Goal: Information Seeking & Learning: Learn about a topic

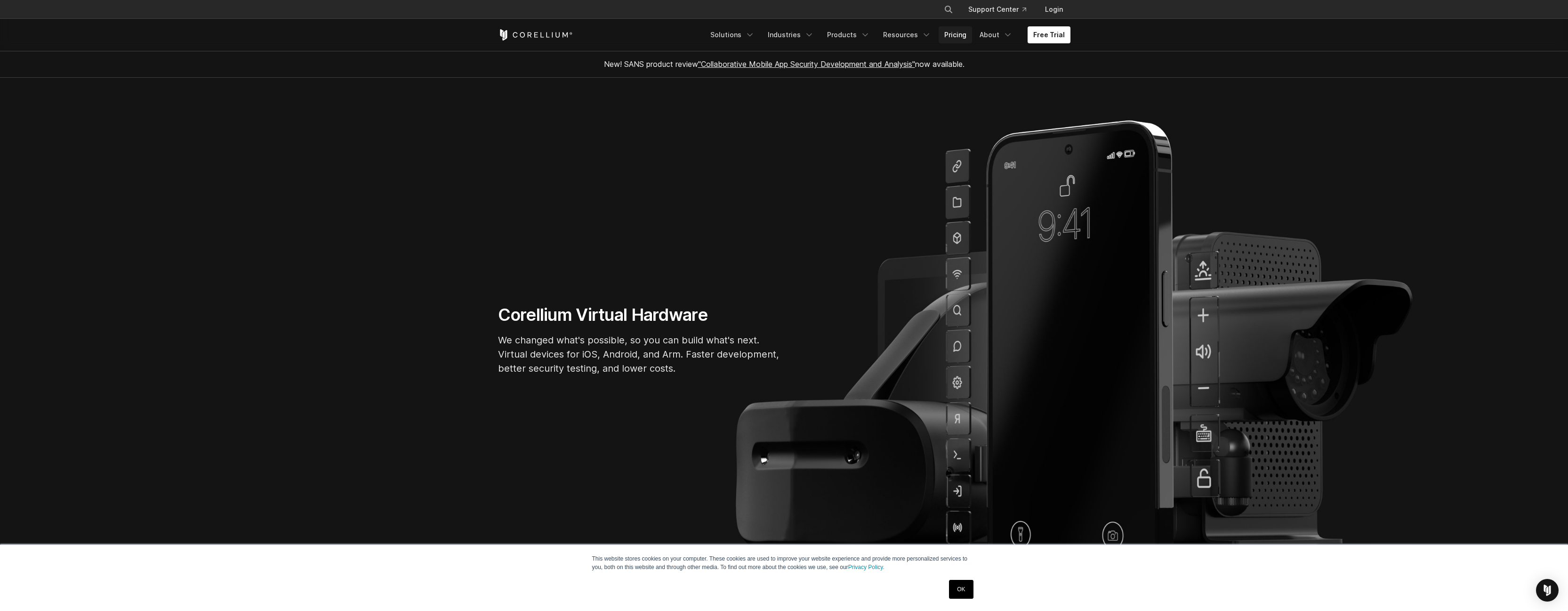
click at [953, 37] on link "Pricing" at bounding box center [955, 35] width 33 height 17
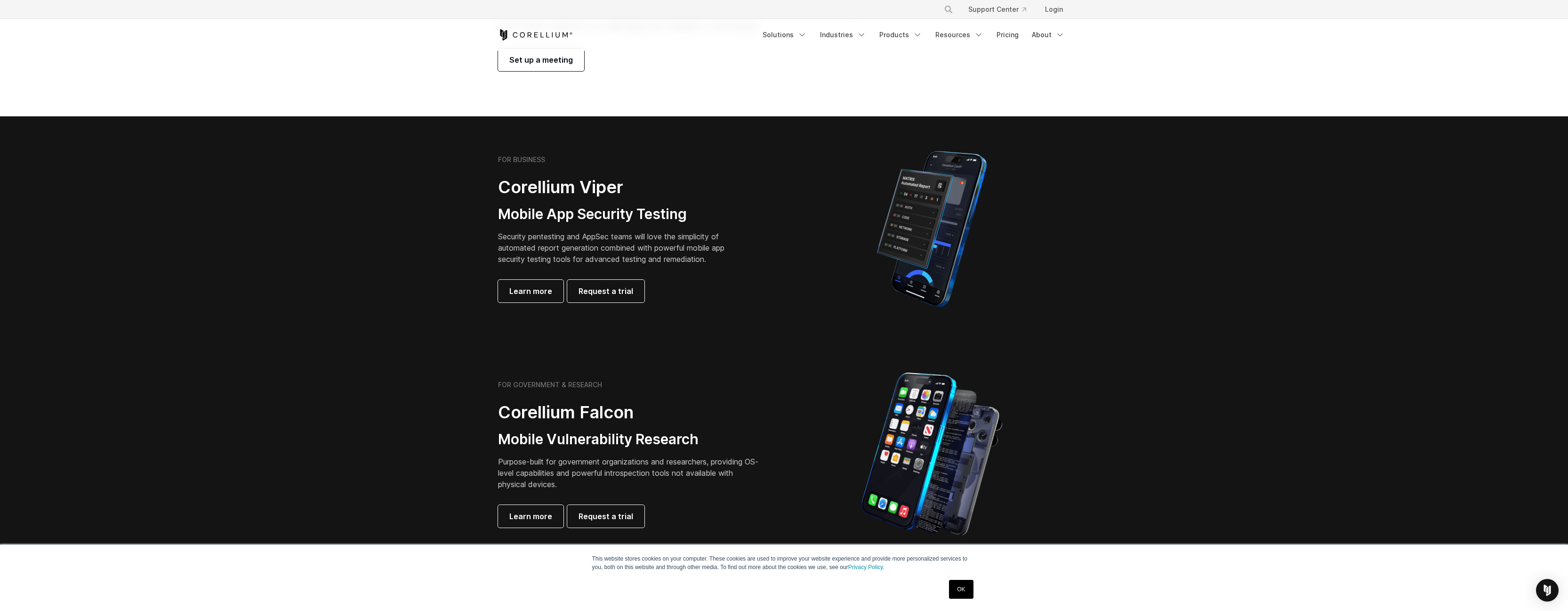
scroll to position [188, 0]
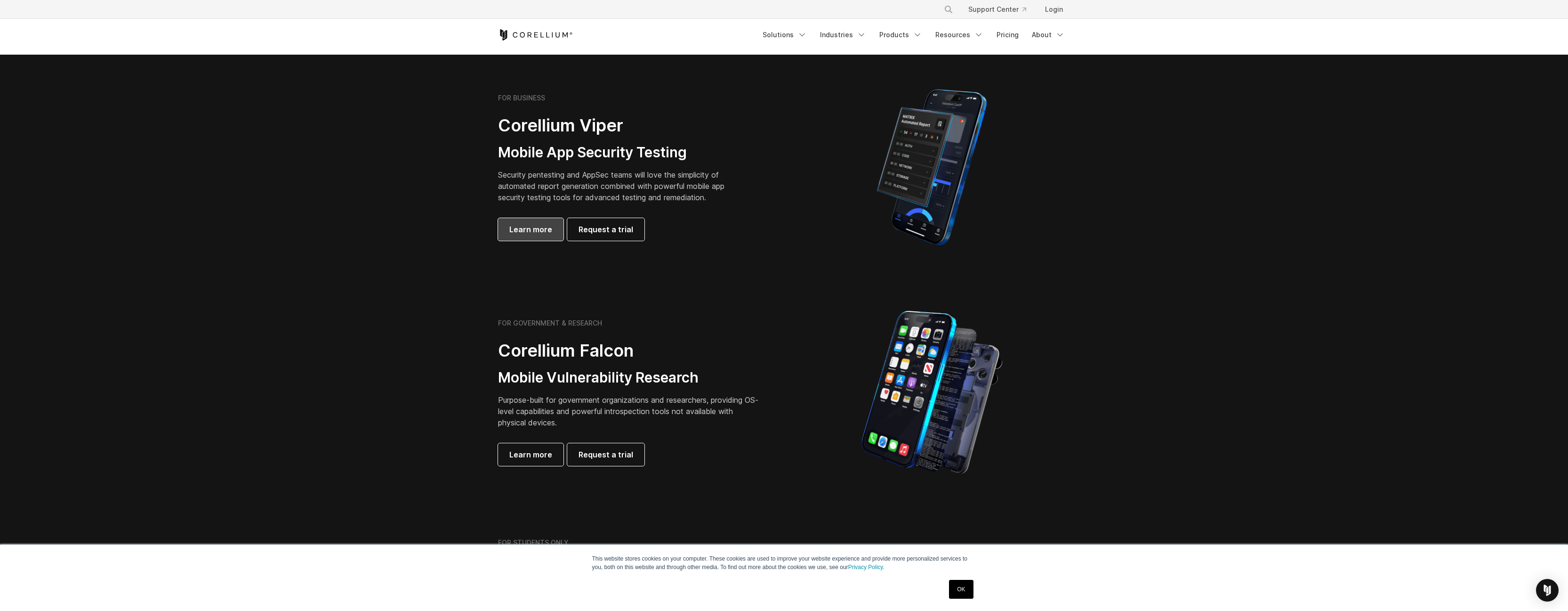
click at [535, 230] on span "Learn more" at bounding box center [531, 229] width 43 height 12
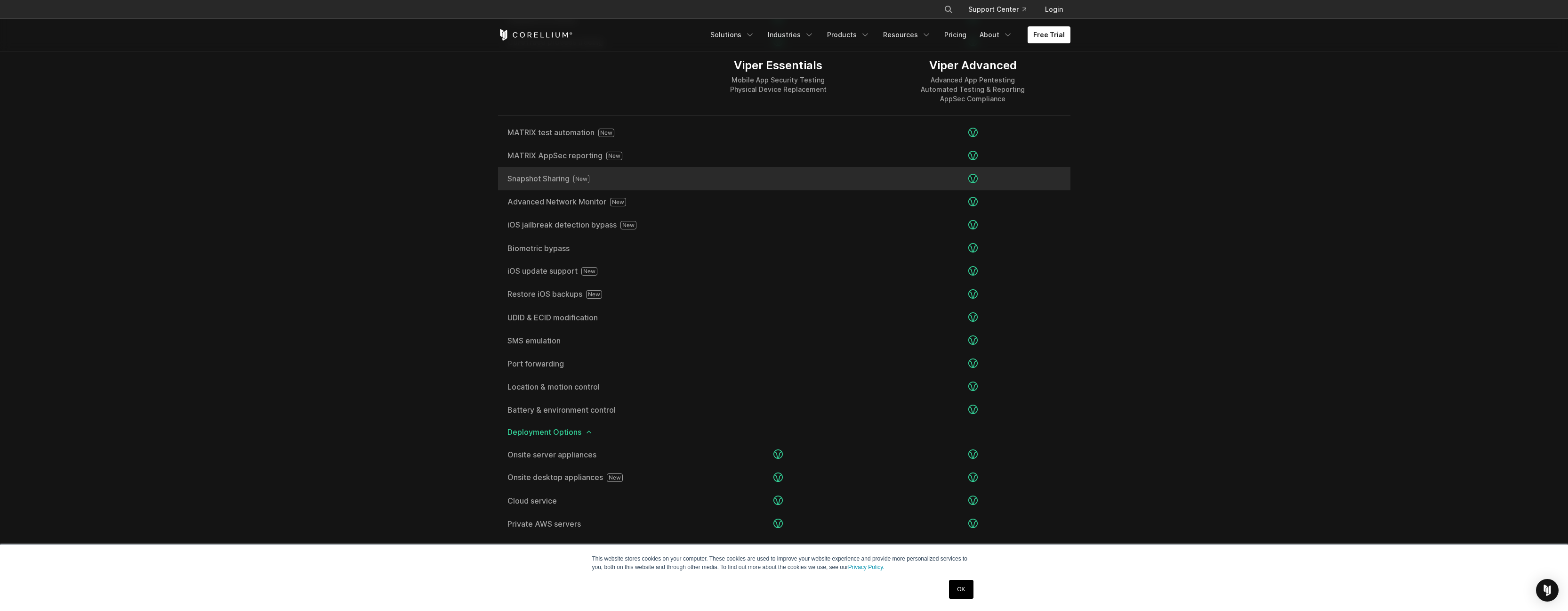
scroll to position [1508, 0]
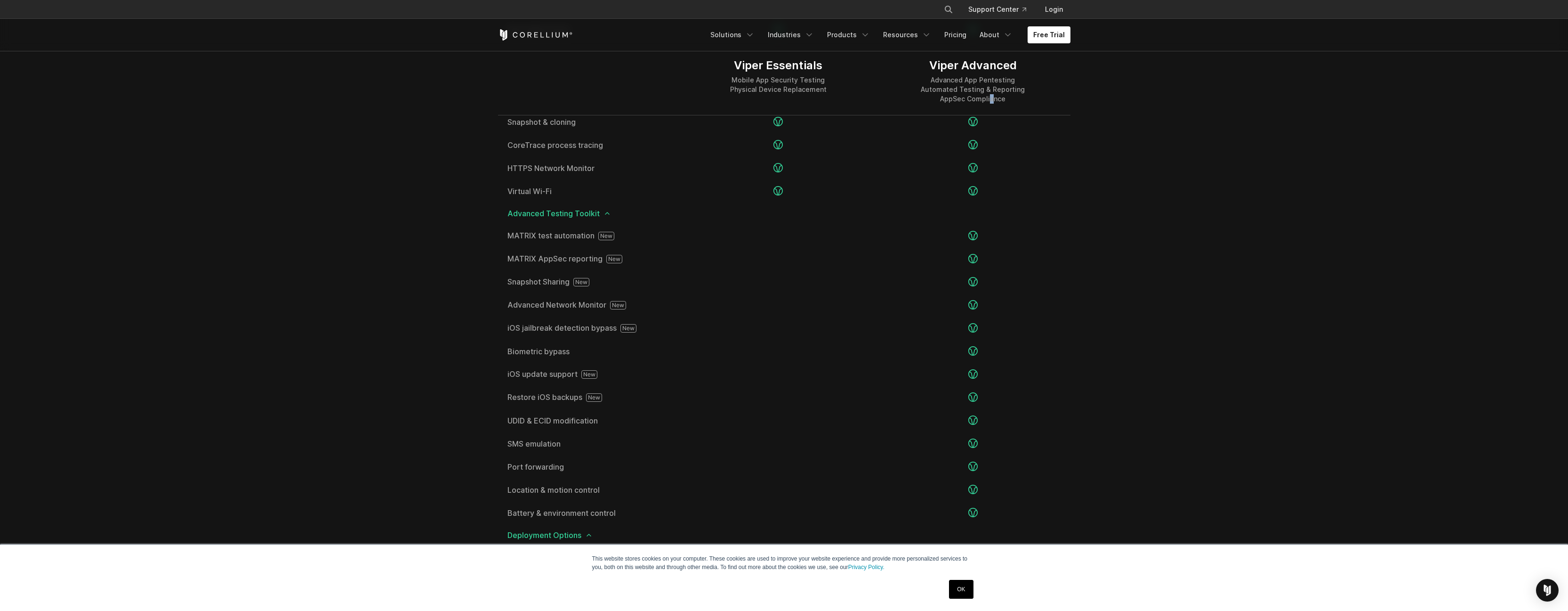
click at [991, 96] on div "Advanced App Pentesting Automated Testing & Reporting AppSec Compliance" at bounding box center [973, 90] width 104 height 28
click at [962, 38] on link "Pricing" at bounding box center [955, 35] width 33 height 17
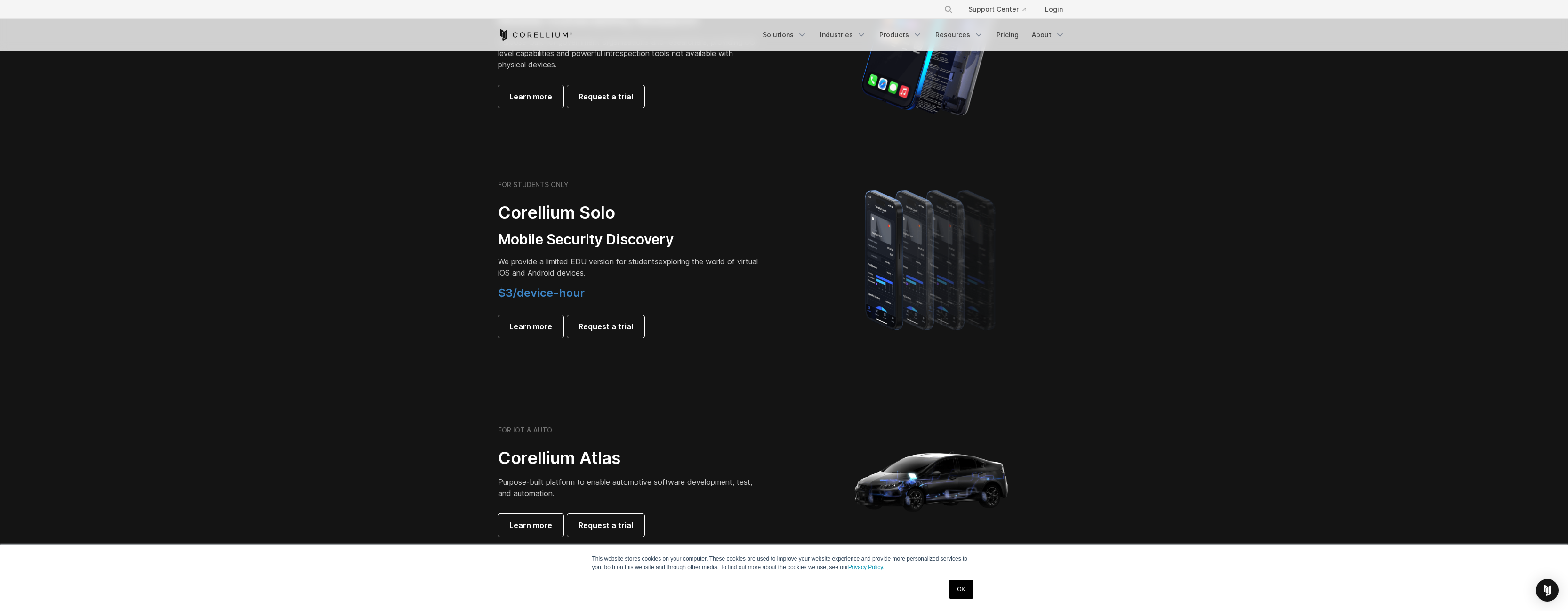
scroll to position [612, 0]
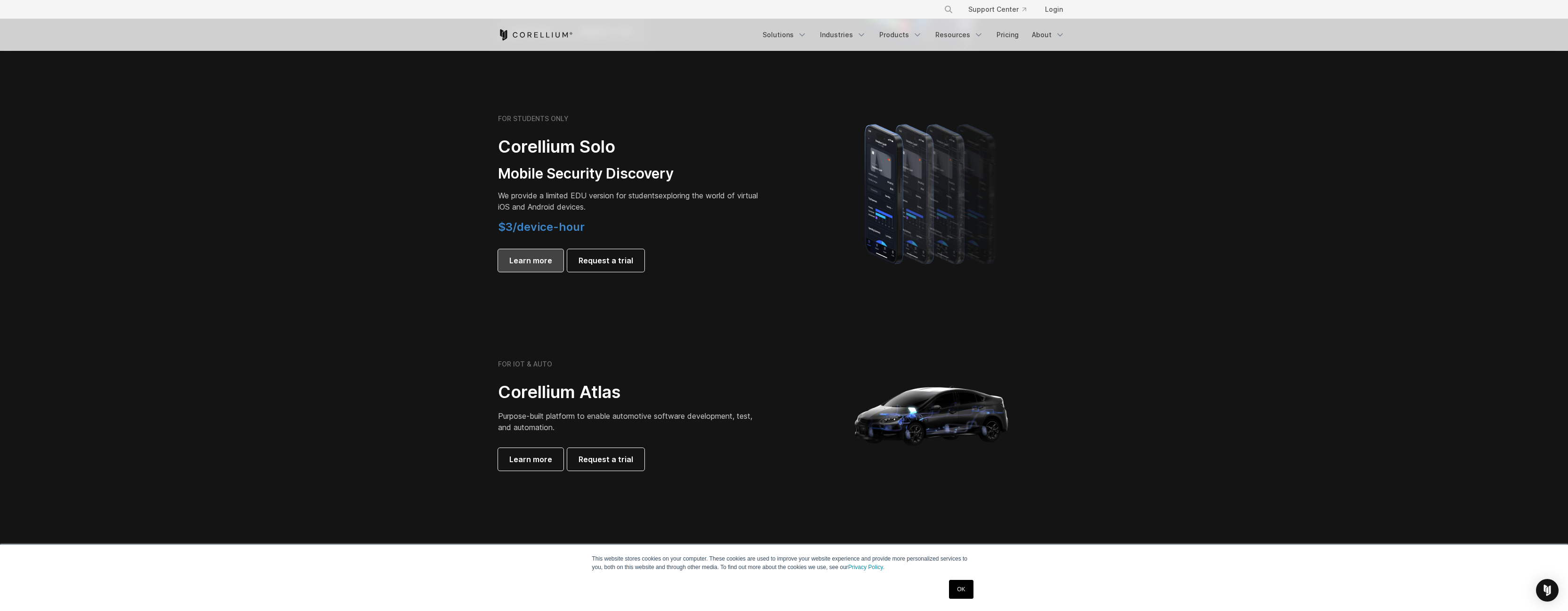
click at [550, 269] on link "Learn more" at bounding box center [530, 260] width 65 height 23
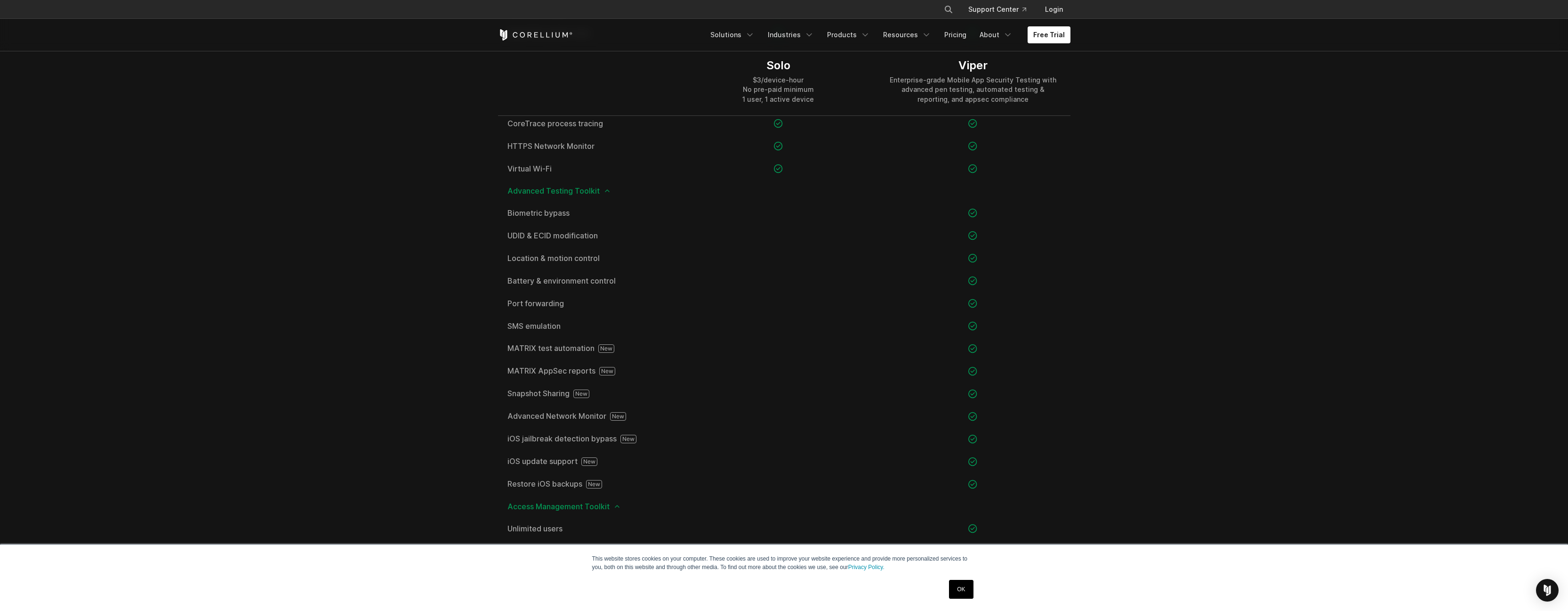
scroll to position [754, 0]
drag, startPoint x: 439, startPoint y: 296, endPoint x: 441, endPoint y: 291, distance: 5.4
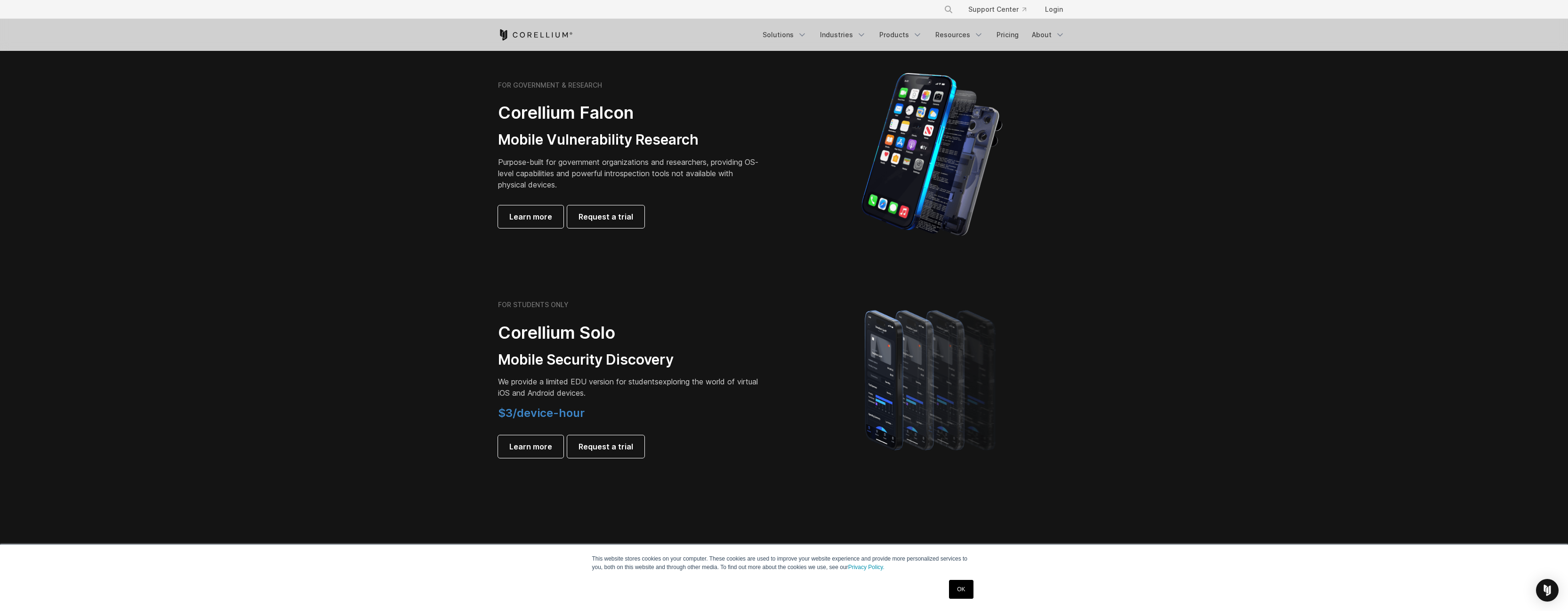
scroll to position [377, 0]
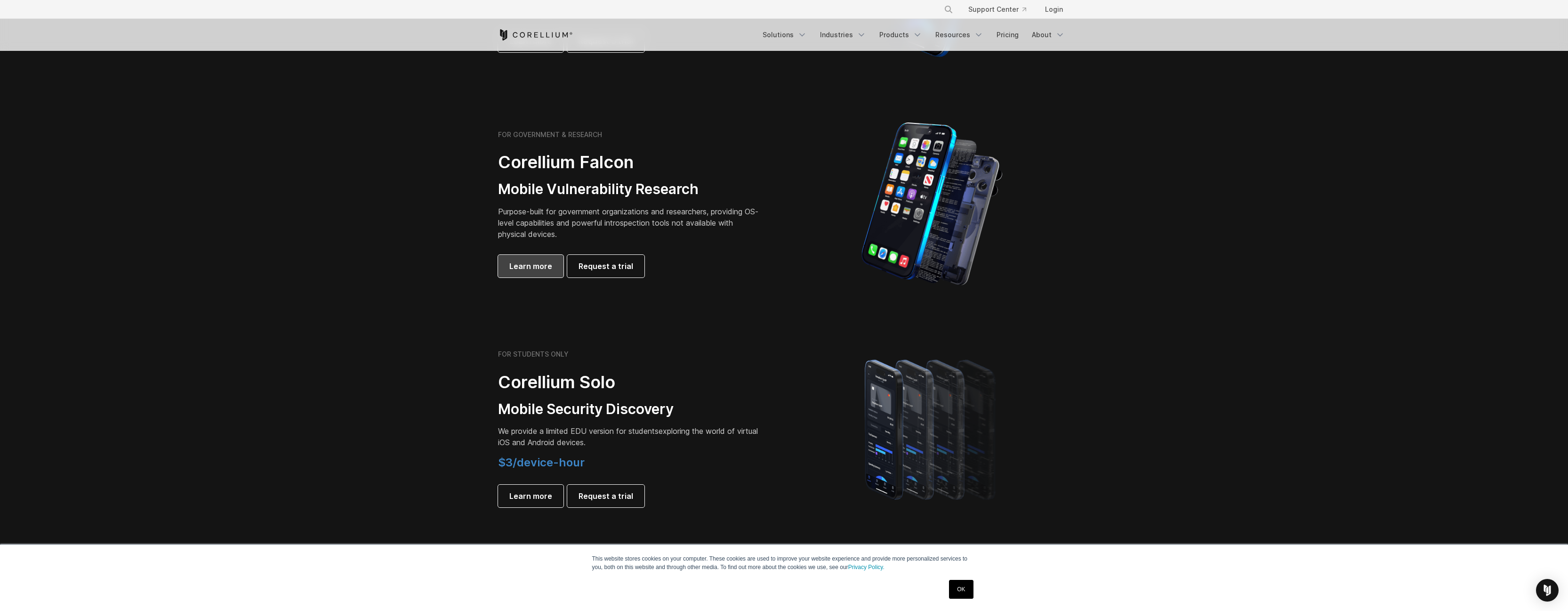
click at [518, 258] on link "Learn more" at bounding box center [530, 266] width 65 height 23
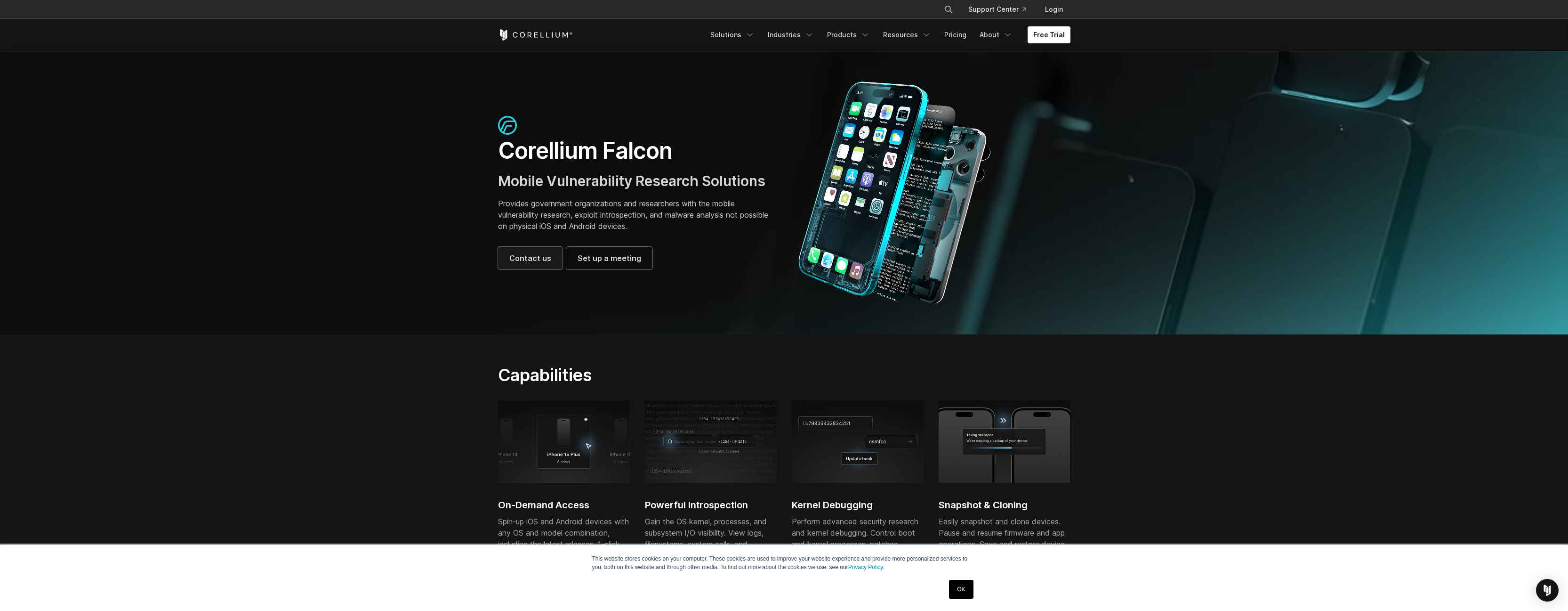
drag, startPoint x: 0, startPoint y: 0, endPoint x: 521, endPoint y: 253, distance: 579.2
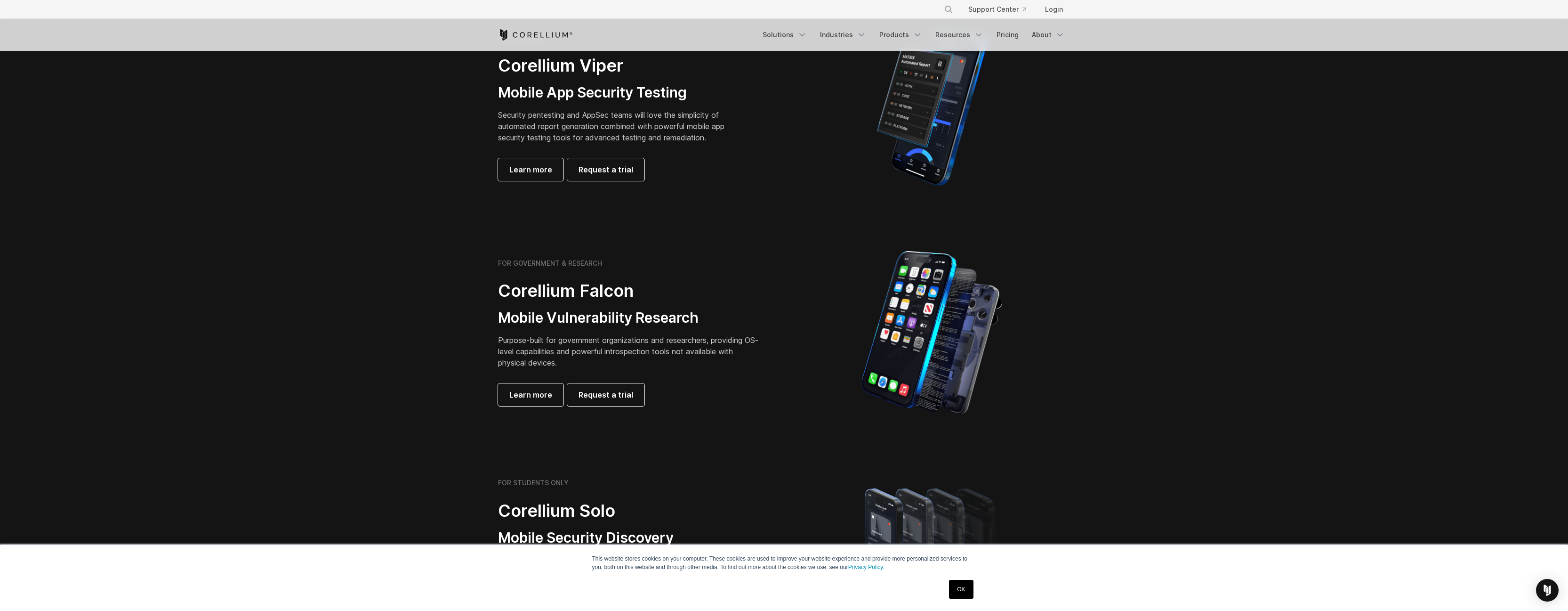
scroll to position [188, 0]
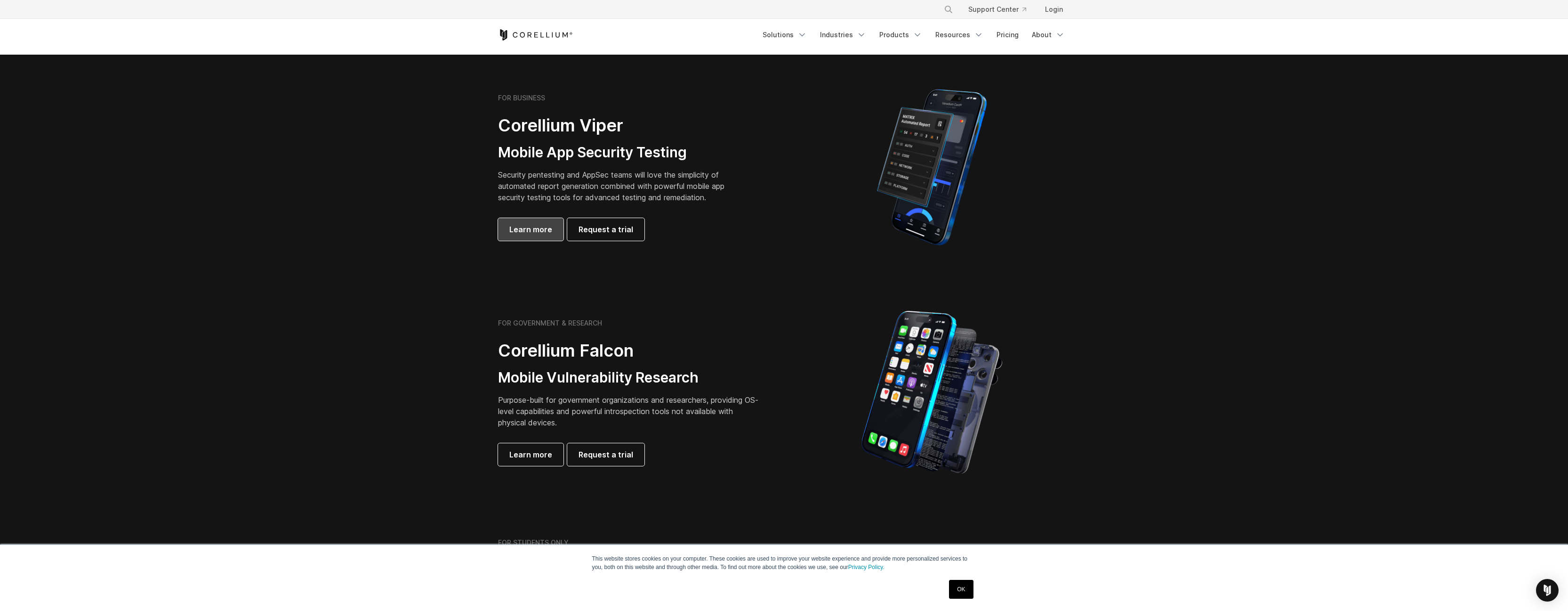
click at [543, 229] on span "Learn more" at bounding box center [531, 229] width 43 height 12
